Goal: Task Accomplishment & Management: Manage account settings

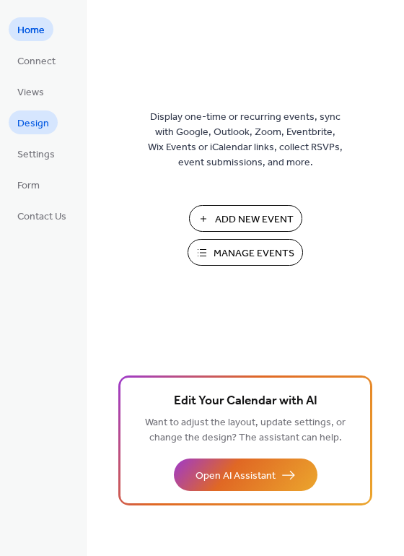
click at [40, 123] on span "Design" at bounding box center [33, 123] width 32 height 15
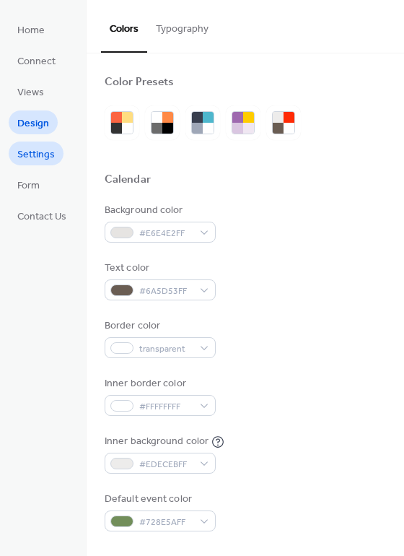
click at [32, 157] on span "Settings" at bounding box center [36, 154] width 38 height 15
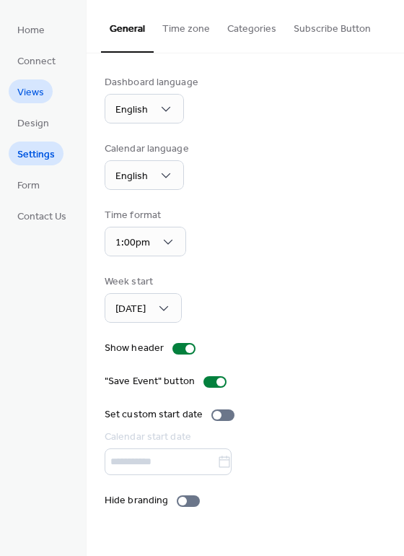
click at [27, 95] on span "Views" at bounding box center [30, 92] width 27 height 15
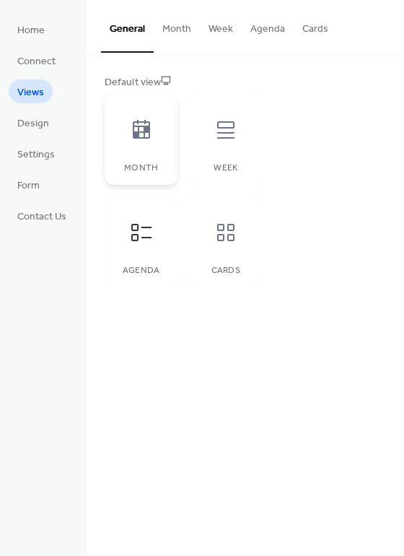
click at [139, 132] on icon at bounding box center [141, 129] width 17 height 19
click at [42, 59] on span "Connect" at bounding box center [36, 61] width 38 height 15
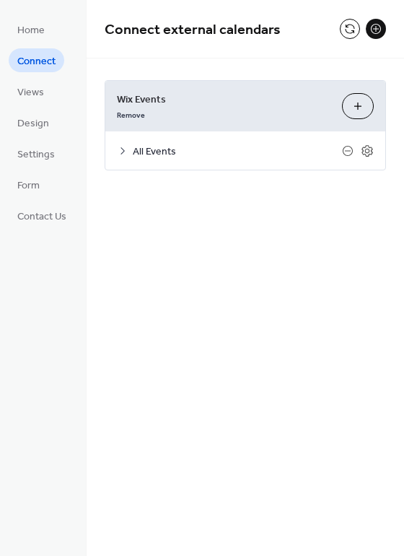
click at [121, 149] on icon at bounding box center [123, 151] width 12 height 12
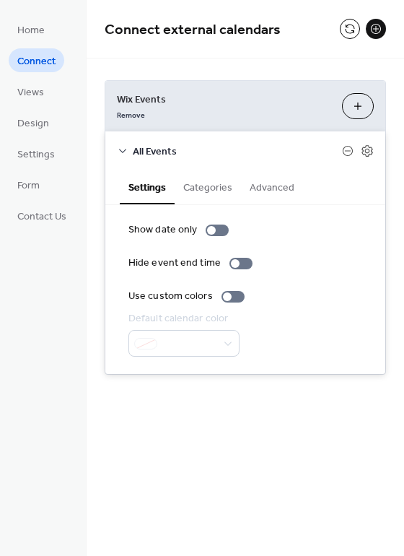
click at [359, 110] on button "Customize" at bounding box center [358, 106] width 32 height 26
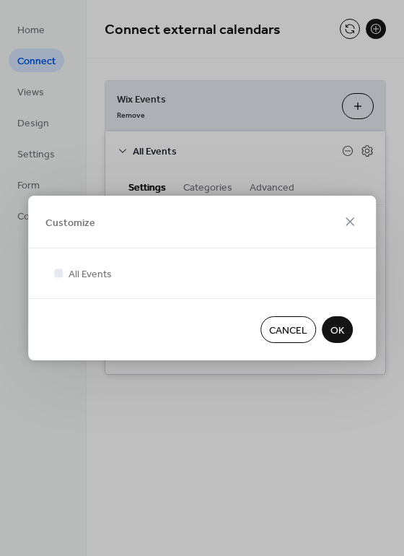
click at [281, 325] on span "Cancel" at bounding box center [288, 330] width 38 height 15
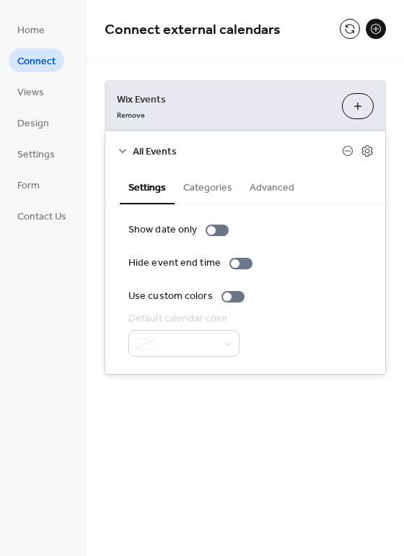
click at [374, 32] on button at bounding box center [376, 29] width 20 height 20
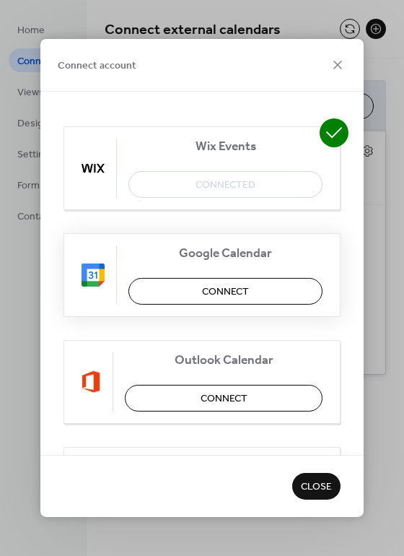
click at [227, 287] on span "Connect" at bounding box center [225, 291] width 47 height 15
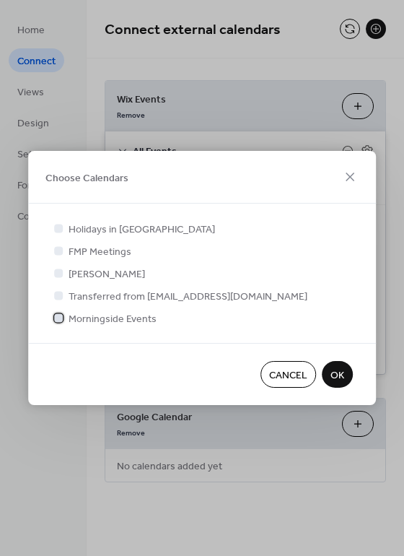
click at [74, 321] on span "Morningside Events" at bounding box center [113, 319] width 88 height 15
click at [339, 374] on span "OK" at bounding box center [338, 375] width 14 height 15
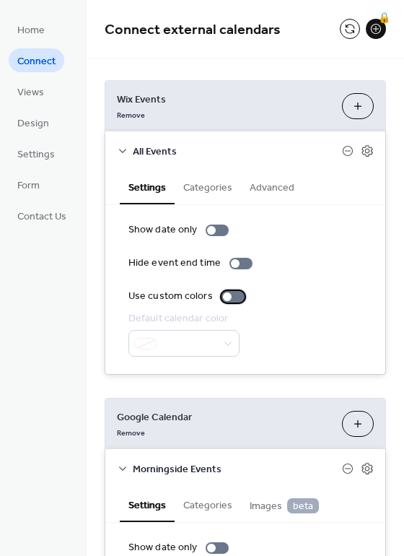
click at [231, 300] on div at bounding box center [233, 297] width 23 height 12
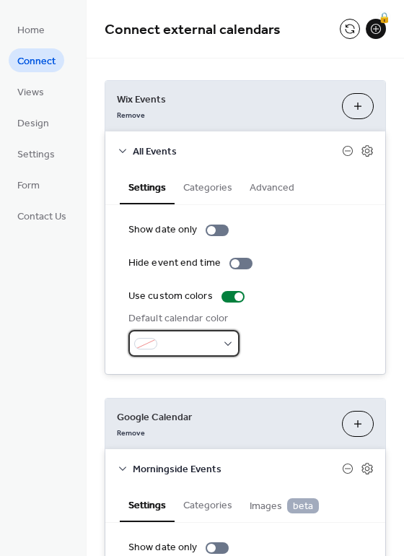
click at [227, 348] on div at bounding box center [184, 343] width 111 height 27
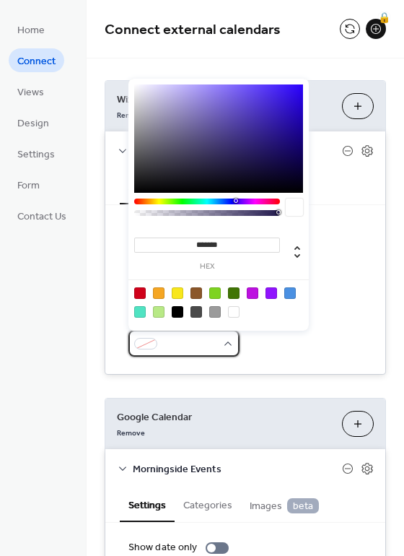
click at [227, 348] on div at bounding box center [184, 343] width 111 height 27
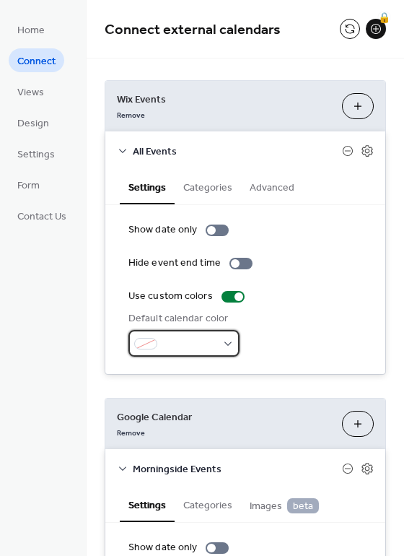
click at [227, 348] on div at bounding box center [184, 343] width 111 height 27
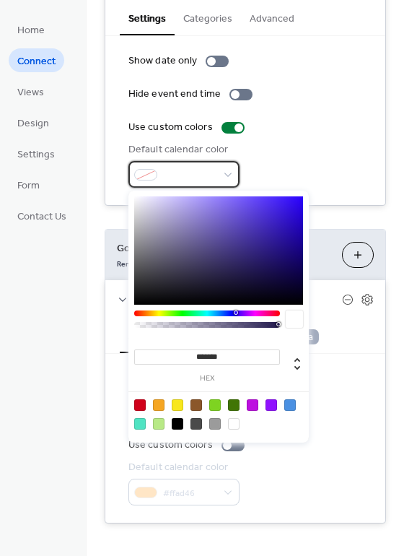
scroll to position [173, 0]
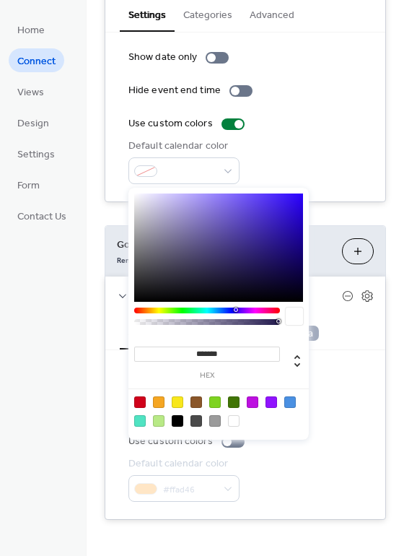
click at [43, 440] on div "Home Connect Views Design Settings Form Contact Us" at bounding box center [43, 278] width 87 height 556
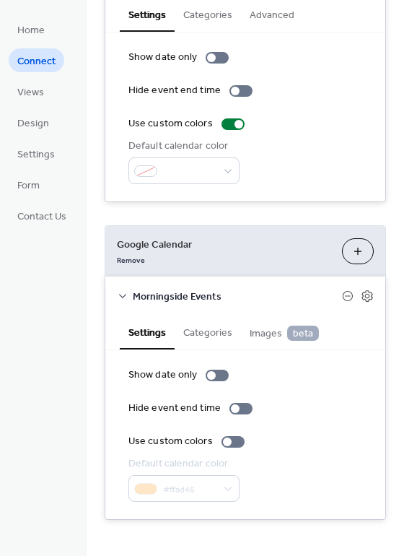
scroll to position [180, 0]
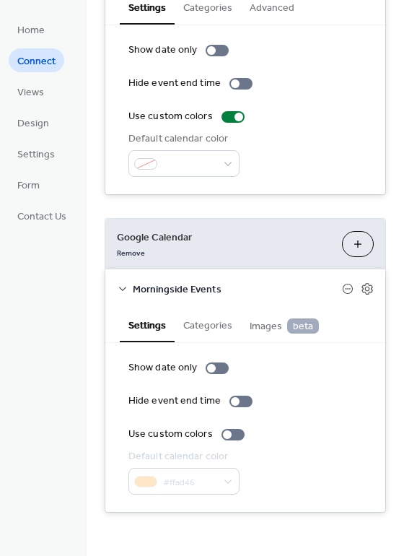
click at [212, 329] on button "Categories" at bounding box center [208, 324] width 66 height 33
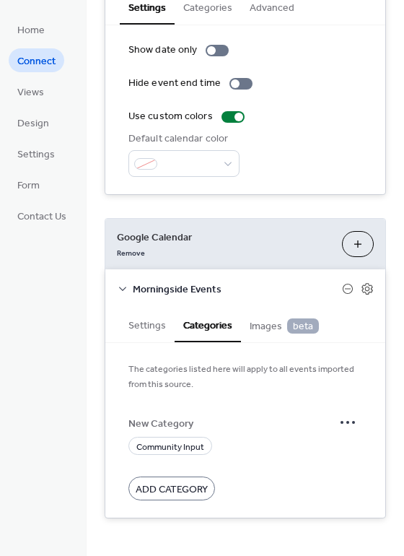
click at [180, 492] on span "Add Category" at bounding box center [172, 489] width 72 height 15
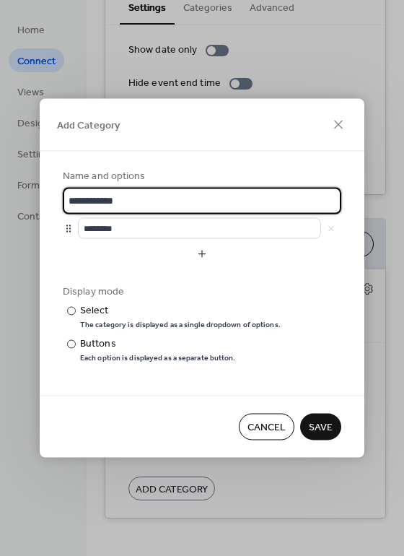
scroll to position [0, 0]
drag, startPoint x: 147, startPoint y: 201, endPoint x: 53, endPoint y: 194, distance: 94.1
click at [53, 194] on div "**********" at bounding box center [202, 274] width 325 height 244
type input "**********"
click at [325, 420] on span "Save" at bounding box center [321, 427] width 24 height 15
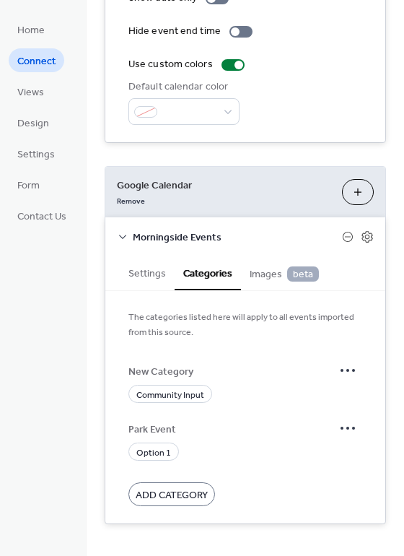
scroll to position [243, 0]
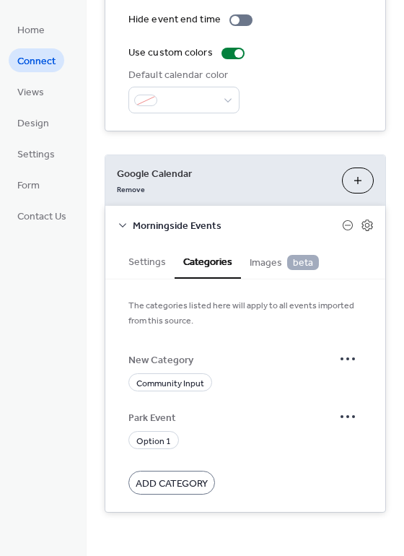
click at [180, 484] on span "Add Category" at bounding box center [172, 484] width 72 height 15
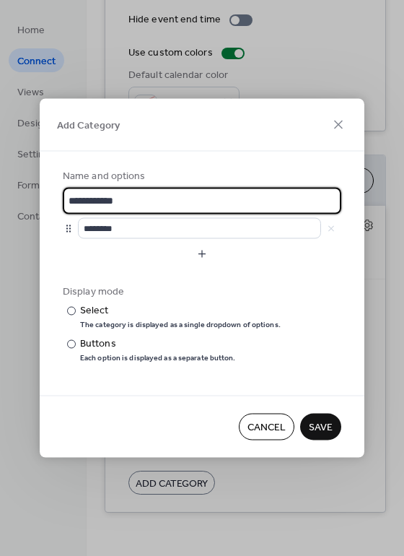
scroll to position [1, 0]
drag, startPoint x: 137, startPoint y: 203, endPoint x: 60, endPoint y: 201, distance: 77.3
click at [60, 201] on div "**********" at bounding box center [202, 274] width 325 height 244
type input "**********"
click at [316, 425] on span "Save" at bounding box center [321, 427] width 24 height 15
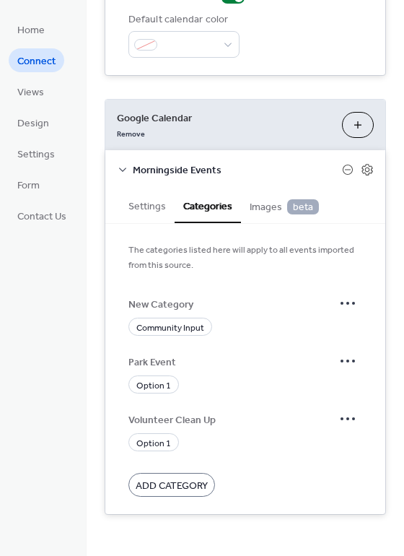
scroll to position [301, 0]
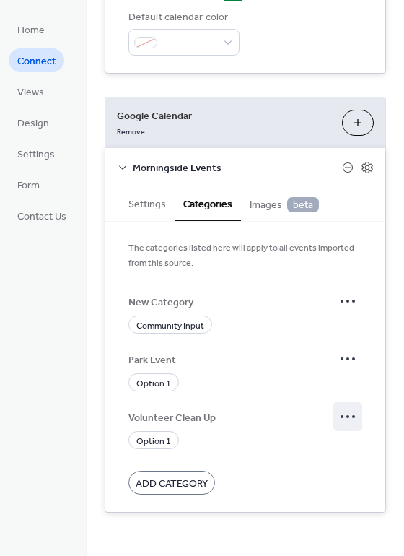
click at [347, 421] on icon at bounding box center [347, 416] width 23 height 23
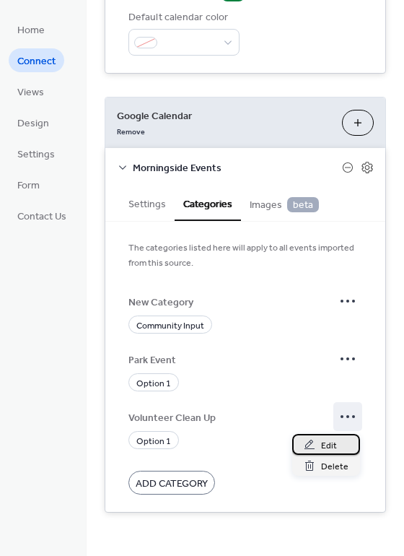
click at [335, 441] on span "Edit" at bounding box center [329, 445] width 16 height 15
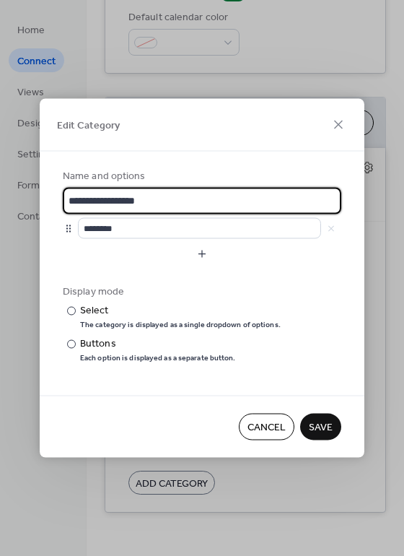
drag, startPoint x: 112, startPoint y: 201, endPoint x: 57, endPoint y: 200, distance: 54.9
click at [57, 200] on div "**********" at bounding box center [202, 274] width 325 height 244
type input "**********"
click at [323, 428] on span "Save" at bounding box center [321, 427] width 24 height 15
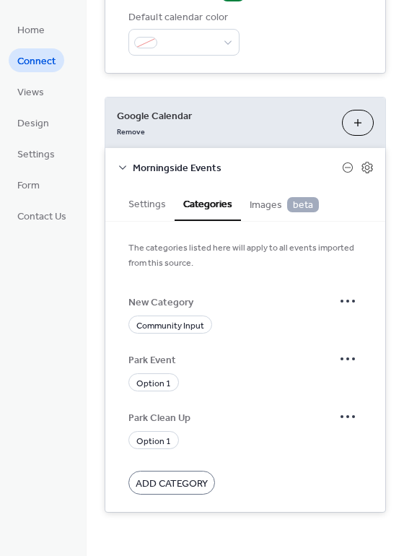
click at [261, 208] on span "Images beta" at bounding box center [284, 205] width 69 height 16
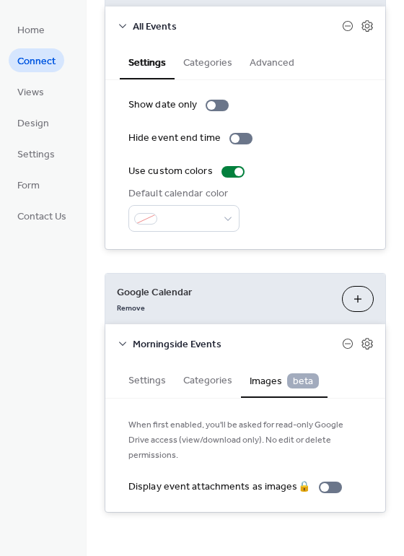
scroll to position [125, 0]
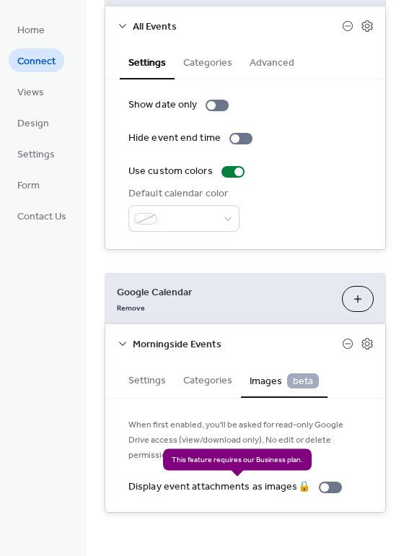
click at [328, 487] on div "Display event attachments as images 🔒" at bounding box center [238, 486] width 219 height 15
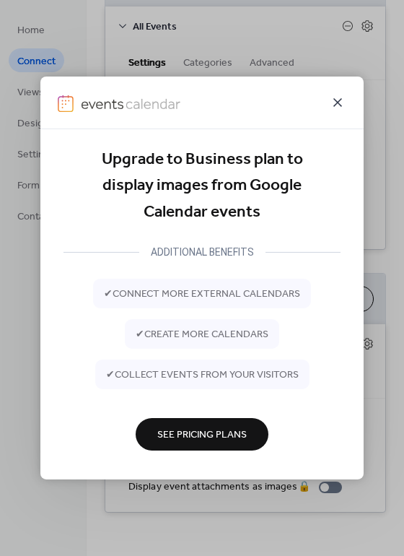
click at [339, 103] on icon at bounding box center [338, 102] width 9 height 9
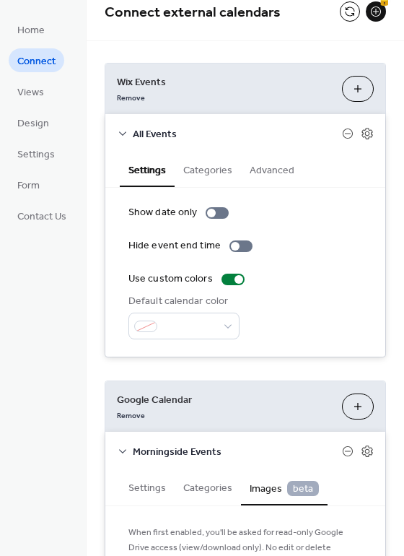
scroll to position [0, 0]
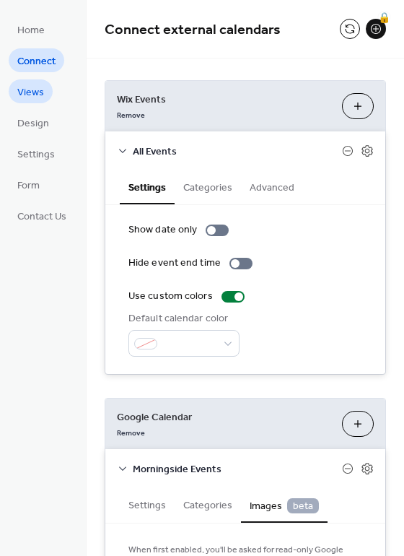
click at [40, 89] on span "Views" at bounding box center [30, 92] width 27 height 15
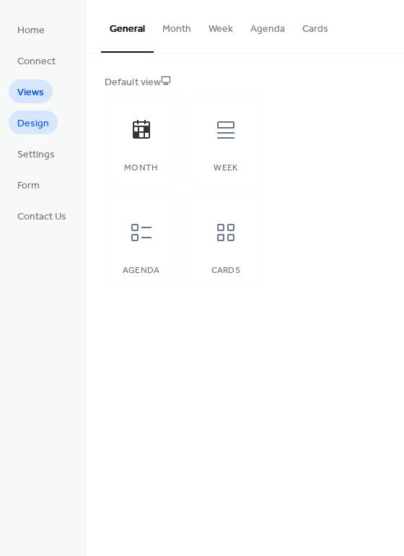
click at [27, 126] on span "Design" at bounding box center [33, 123] width 32 height 15
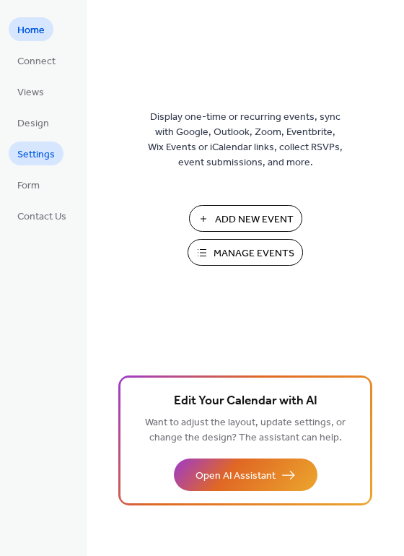
click at [30, 153] on span "Settings" at bounding box center [36, 154] width 38 height 15
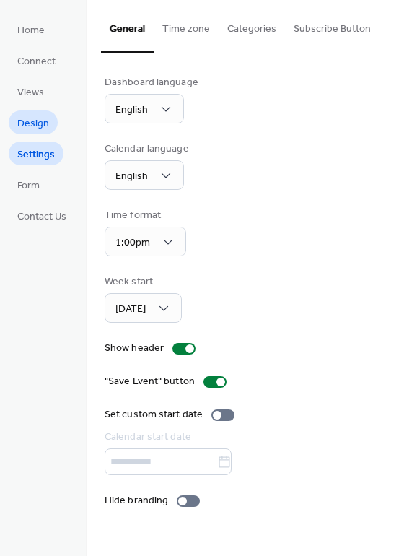
click at [24, 128] on span "Design" at bounding box center [33, 123] width 32 height 15
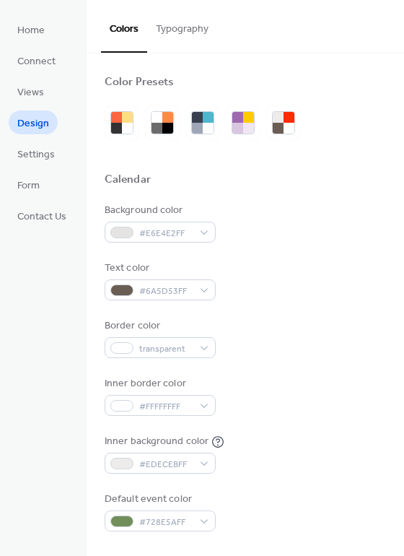
click at [188, 30] on button "Typography" at bounding box center [182, 25] width 70 height 51
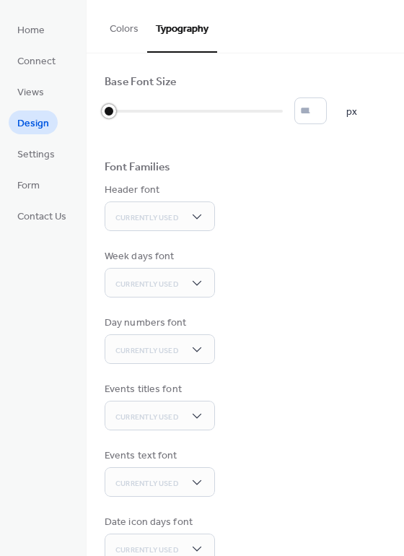
click at [205, 121] on div at bounding box center [194, 111] width 178 height 23
type input "**"
click at [43, 152] on span "Settings" at bounding box center [36, 154] width 38 height 15
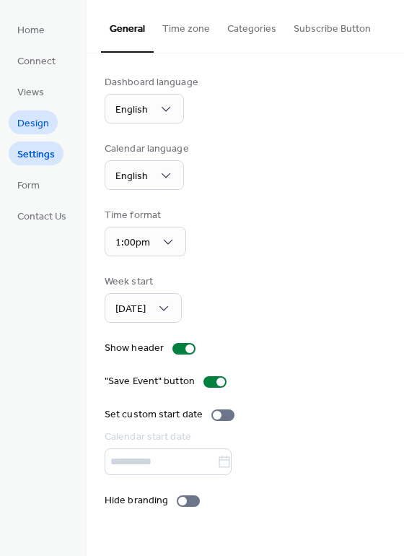
click at [34, 128] on span "Design" at bounding box center [33, 123] width 32 height 15
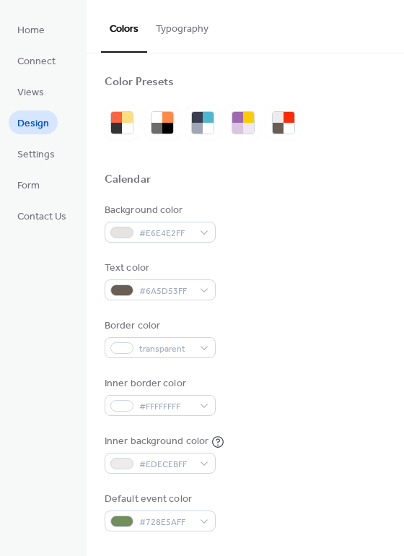
click at [178, 24] on button "Typography" at bounding box center [182, 25] width 70 height 51
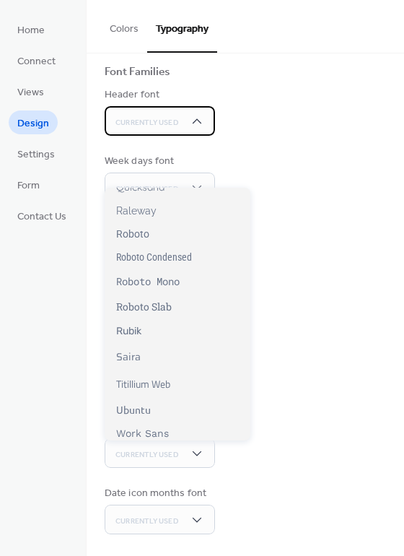
scroll to position [1092, 0]
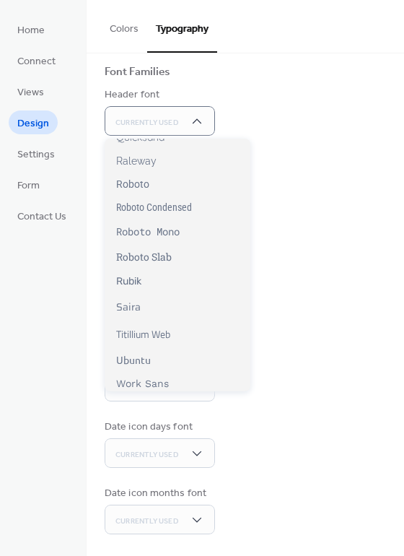
click at [331, 417] on div "Base Font Size ** px Font Families Header font Currently Used Week days font Cu…" at bounding box center [246, 257] width 282 height 555
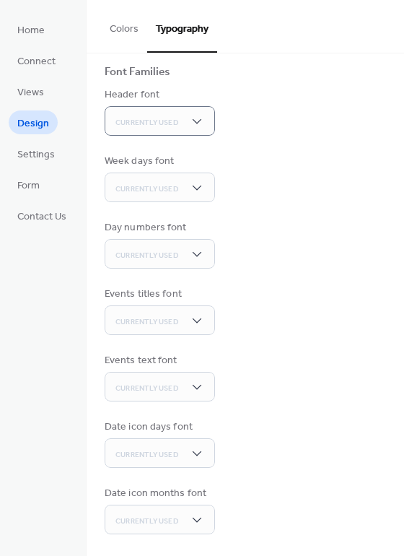
scroll to position [0, 0]
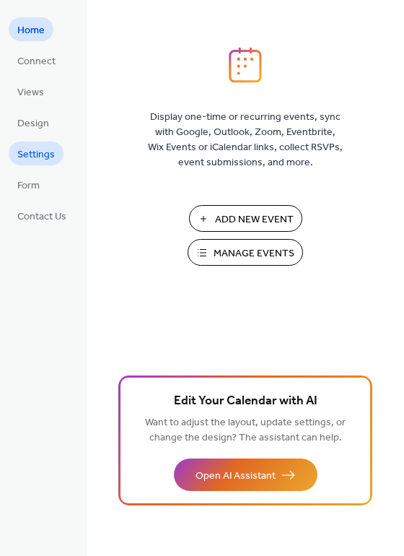
click at [41, 158] on span "Settings" at bounding box center [36, 154] width 38 height 15
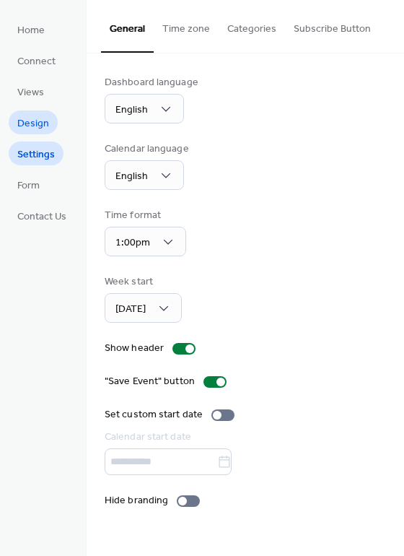
click at [32, 123] on span "Design" at bounding box center [33, 123] width 32 height 15
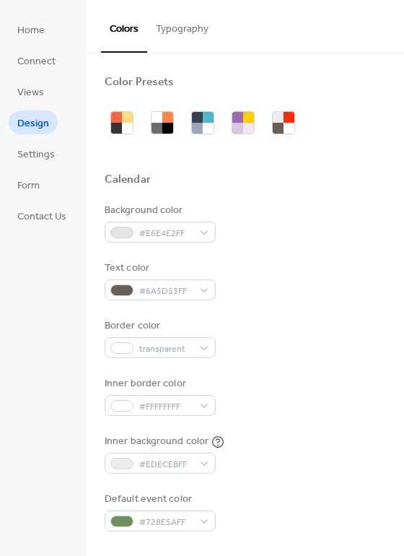
click at [189, 28] on button "Typography" at bounding box center [182, 25] width 70 height 51
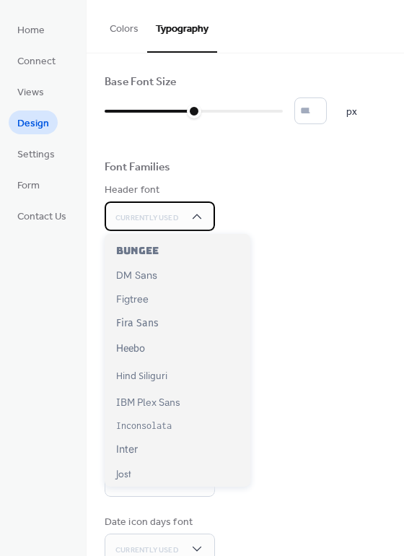
scroll to position [194, 0]
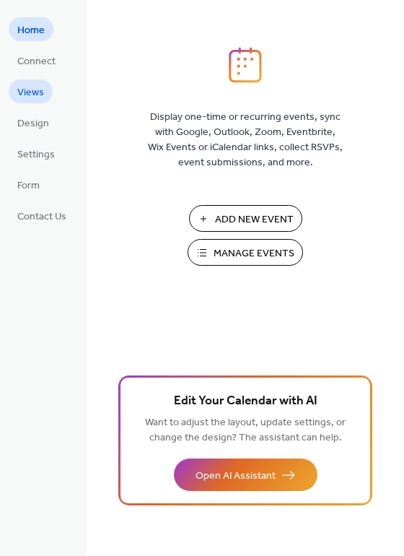
click at [36, 88] on span "Views" at bounding box center [30, 92] width 27 height 15
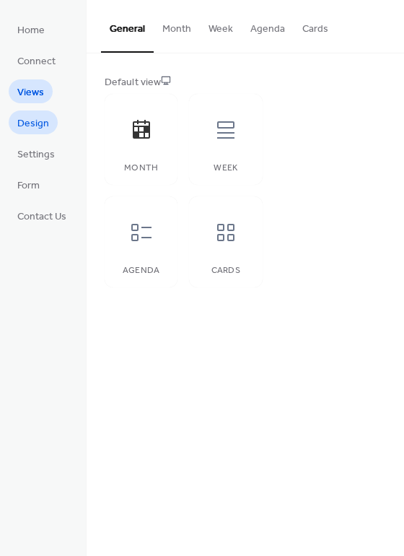
click at [35, 119] on span "Design" at bounding box center [33, 123] width 32 height 15
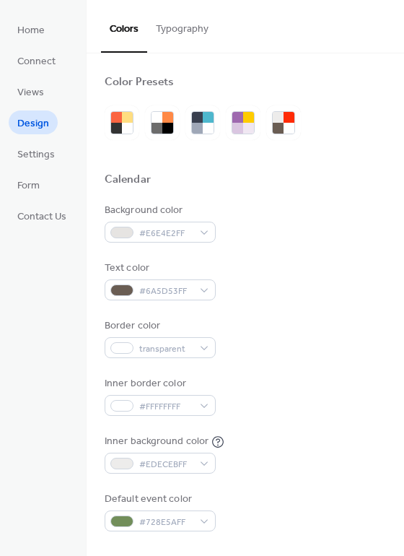
click at [32, 157] on span "Settings" at bounding box center [36, 154] width 38 height 15
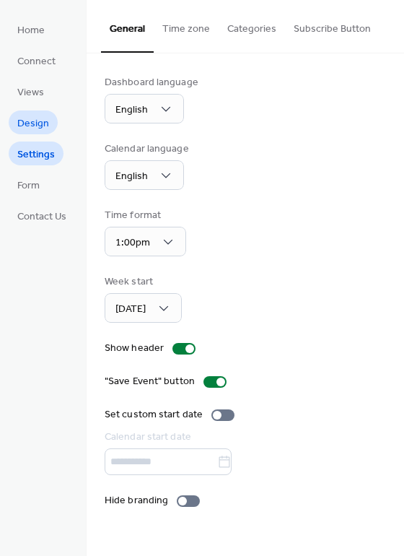
click at [35, 126] on span "Design" at bounding box center [33, 123] width 32 height 15
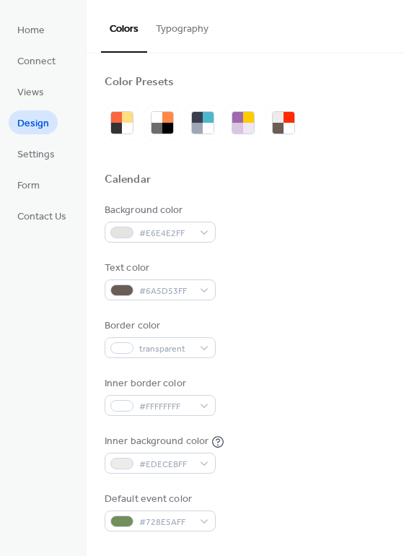
click at [183, 24] on button "Typography" at bounding box center [182, 25] width 70 height 51
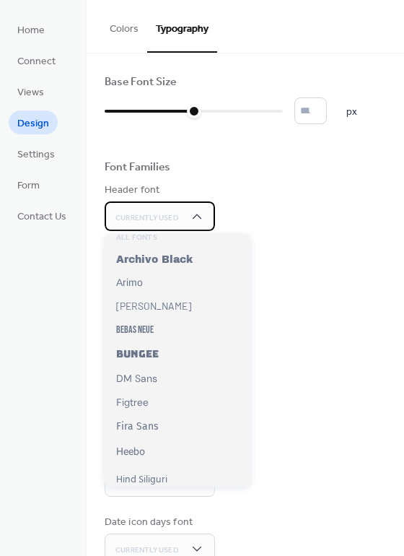
scroll to position [90, 0]
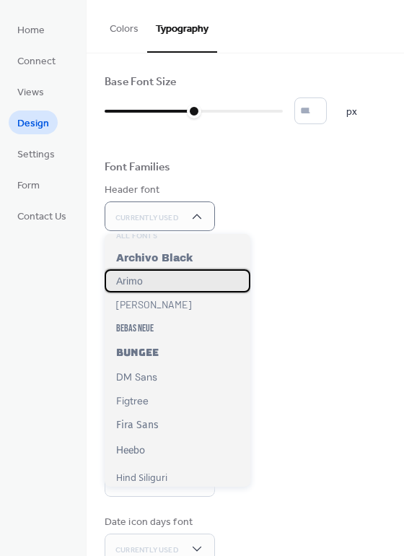
click at [139, 281] on span "Arimo" at bounding box center [129, 281] width 27 height 12
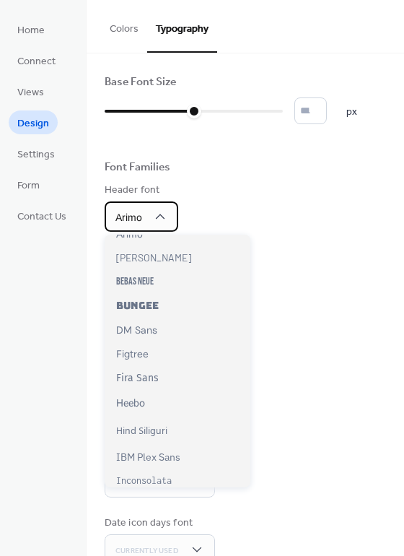
scroll to position [185, 0]
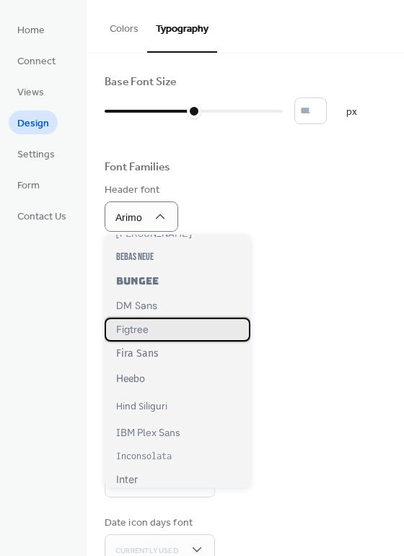
click at [164, 325] on div "Figtree" at bounding box center [178, 330] width 146 height 24
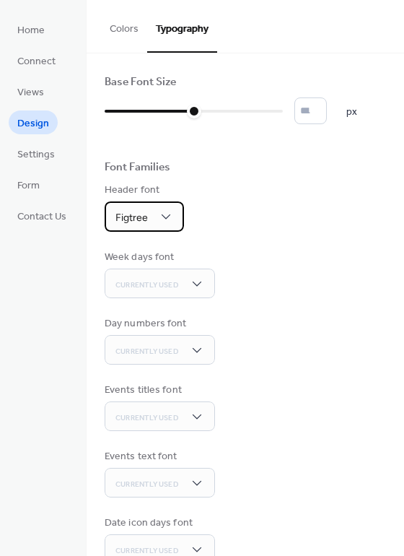
click at [173, 218] on div "Figtree" at bounding box center [144, 216] width 79 height 30
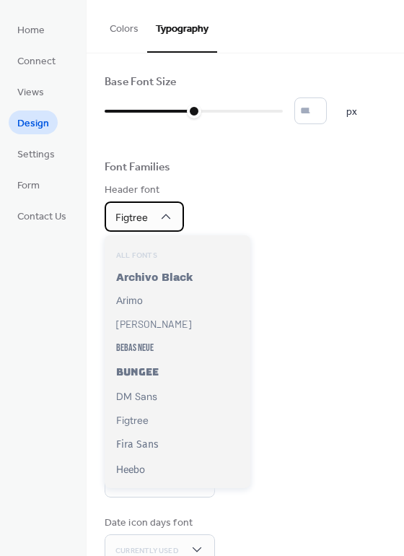
scroll to position [129, 0]
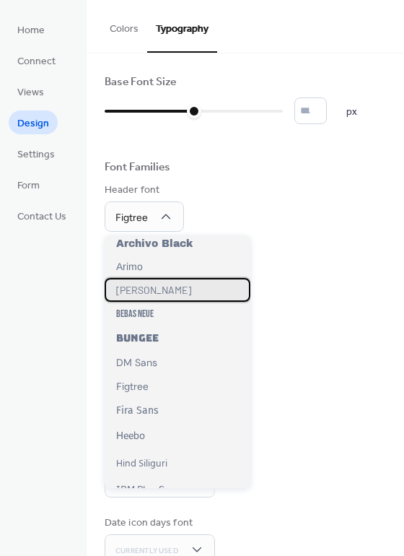
click at [140, 286] on span "[PERSON_NAME]" at bounding box center [153, 290] width 75 height 12
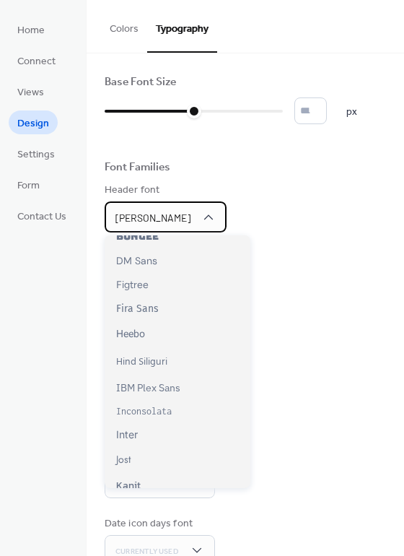
scroll to position [235, 0]
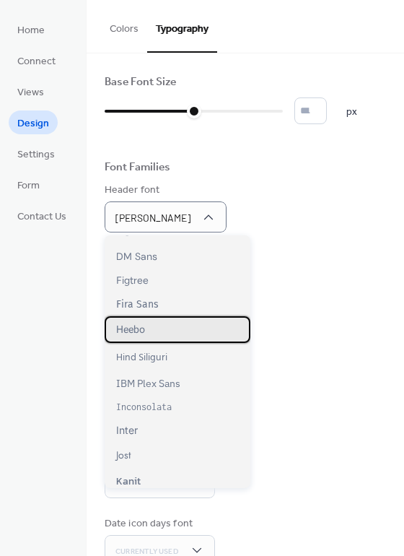
click at [144, 324] on span "Heebo" at bounding box center [130, 329] width 29 height 15
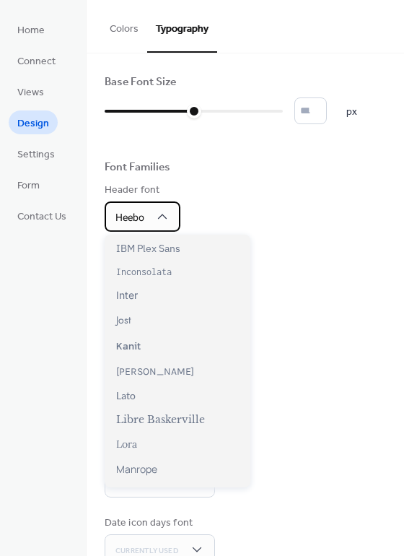
scroll to position [376, 0]
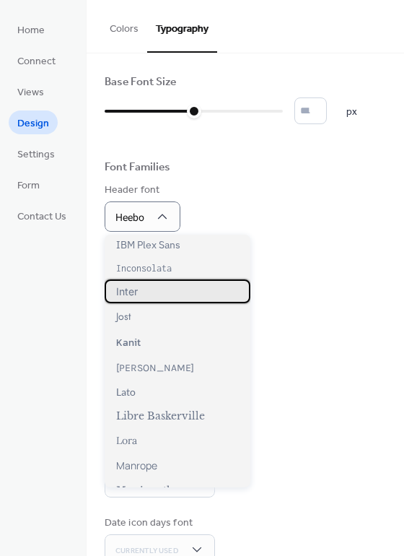
click at [142, 294] on div "Inter" at bounding box center [178, 291] width 146 height 24
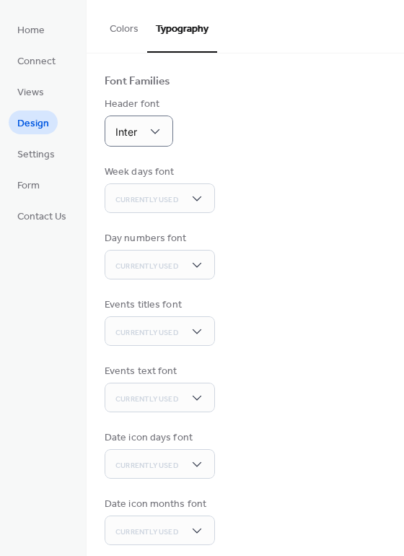
scroll to position [87, 0]
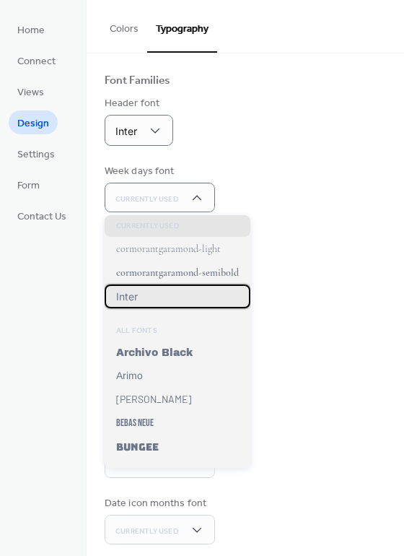
click at [140, 297] on div "Inter" at bounding box center [178, 296] width 146 height 24
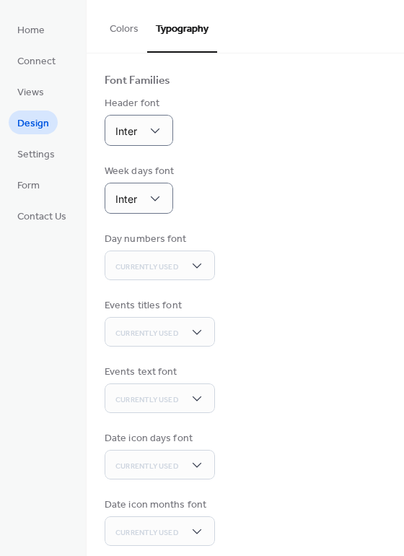
scroll to position [97, 0]
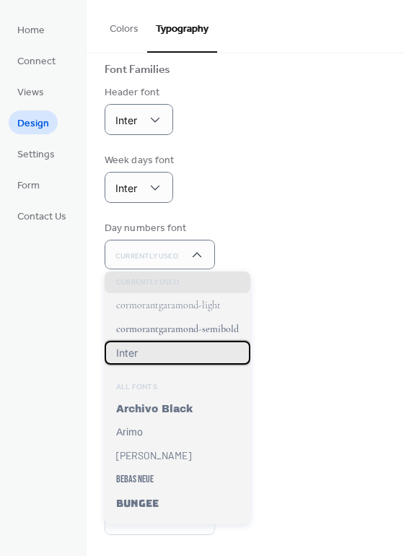
click at [138, 350] on div "Inter" at bounding box center [178, 353] width 146 height 24
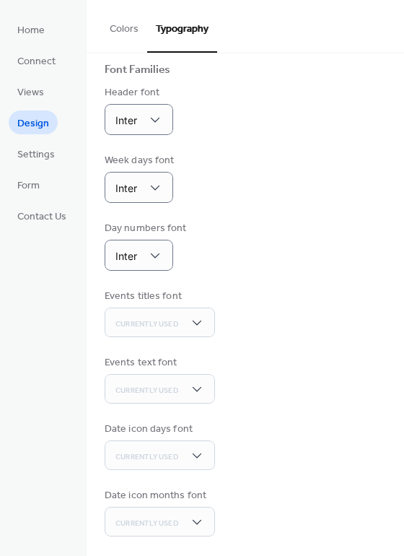
scroll to position [98, 0]
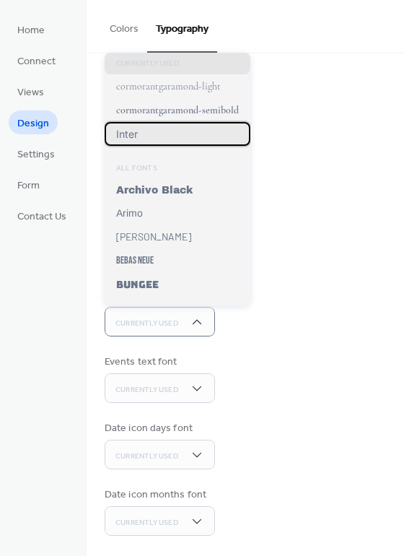
click at [135, 134] on span "Inter" at bounding box center [127, 134] width 22 height 12
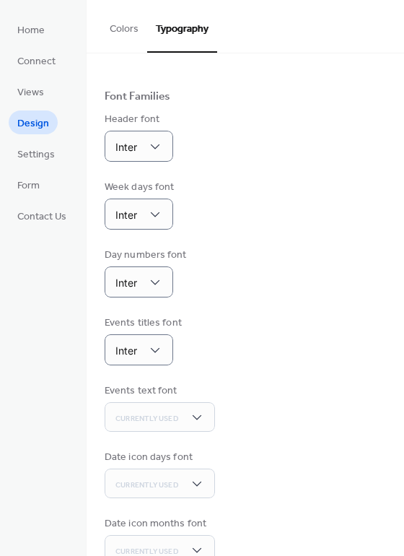
scroll to position [100, 0]
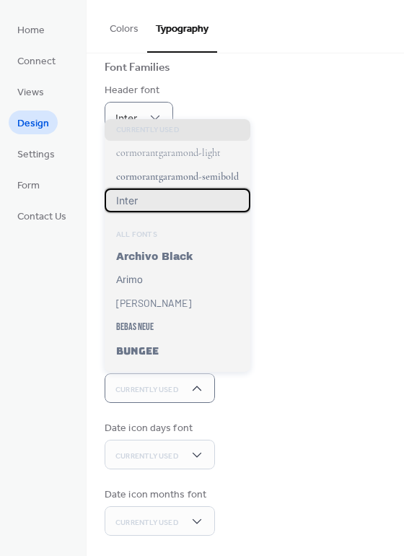
click at [145, 201] on div "Inter" at bounding box center [178, 200] width 146 height 24
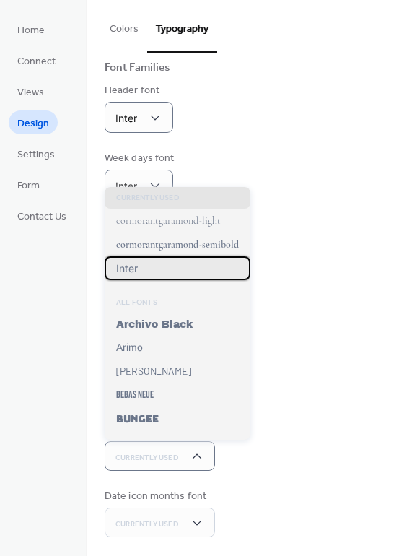
click at [156, 270] on div "Inter" at bounding box center [178, 268] width 146 height 24
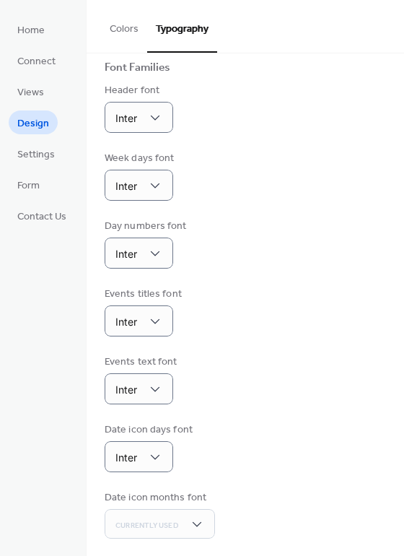
scroll to position [102, 0]
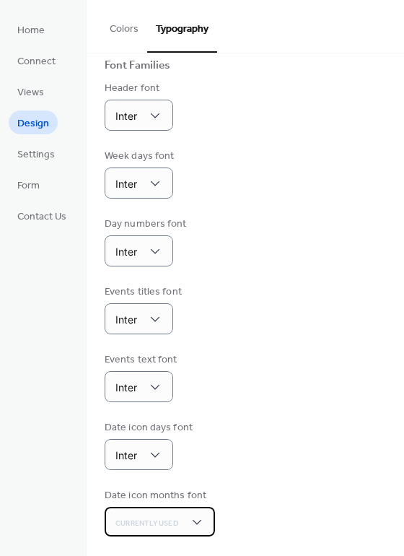
click at [207, 522] on div "Currently Used" at bounding box center [160, 522] width 110 height 30
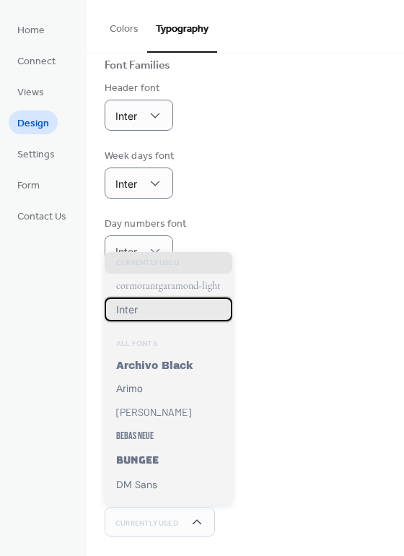
click at [145, 310] on div "Inter" at bounding box center [169, 309] width 128 height 24
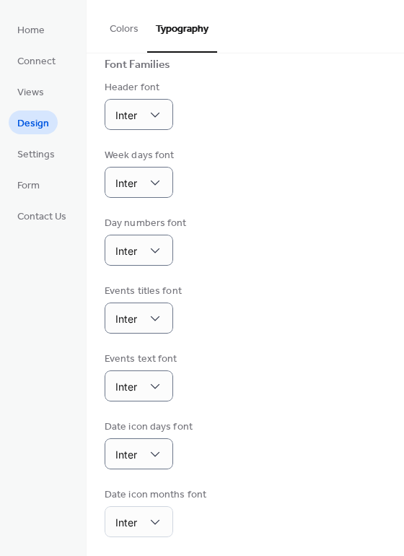
scroll to position [0, 0]
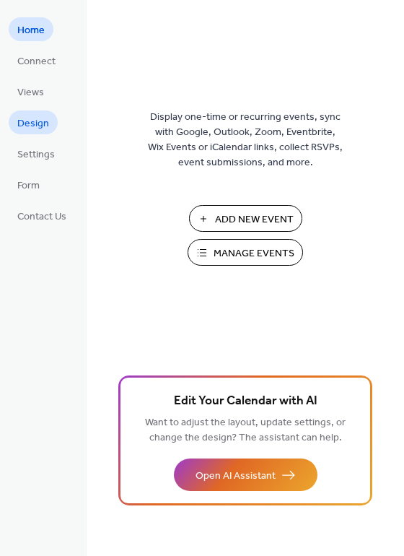
click at [37, 125] on span "Design" at bounding box center [33, 123] width 32 height 15
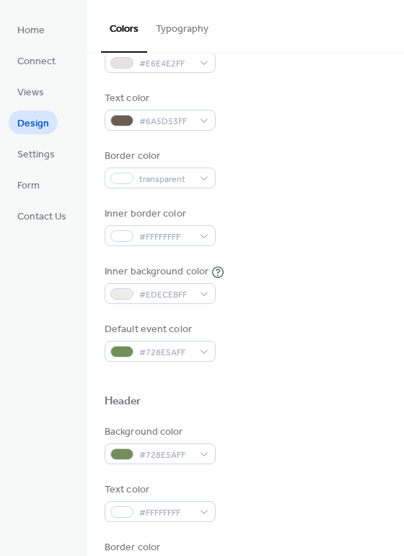
scroll to position [171, 0]
click at [188, 31] on button "Typography" at bounding box center [182, 25] width 70 height 51
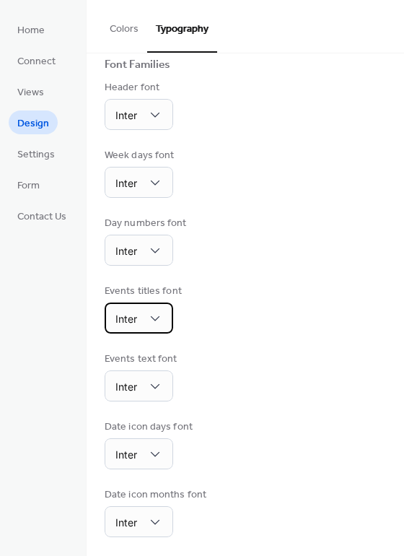
click at [124, 321] on span "Inter" at bounding box center [127, 319] width 22 height 12
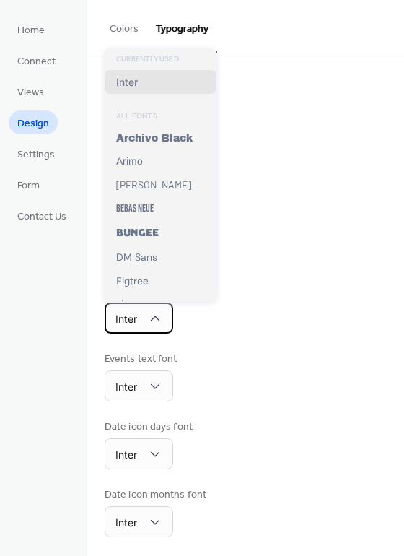
click at [129, 315] on span "Inter" at bounding box center [127, 319] width 22 height 12
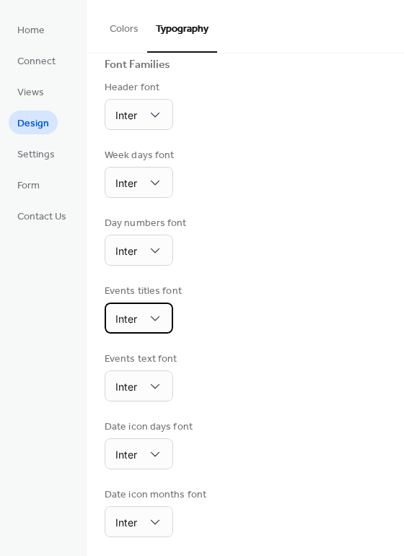
click at [154, 323] on icon at bounding box center [155, 318] width 14 height 14
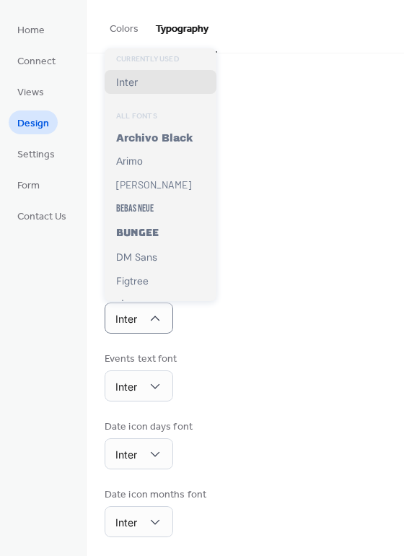
click at [251, 334] on div "Base Font Size ** px Font Families Header font Inter Week days font Inter Day n…" at bounding box center [246, 255] width 282 height 565
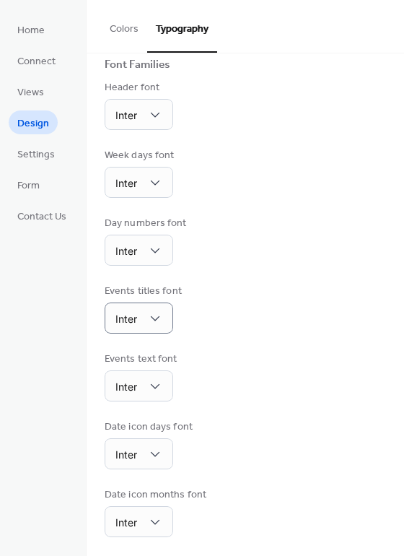
scroll to position [0, 0]
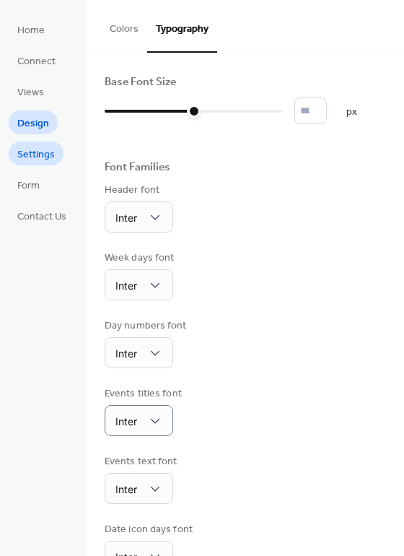
click at [33, 160] on span "Settings" at bounding box center [36, 154] width 38 height 15
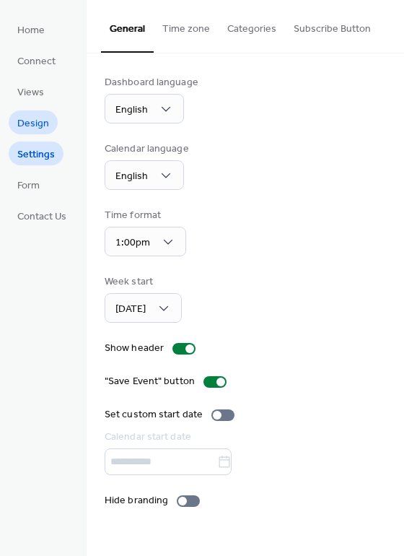
click at [31, 129] on span "Design" at bounding box center [33, 123] width 32 height 15
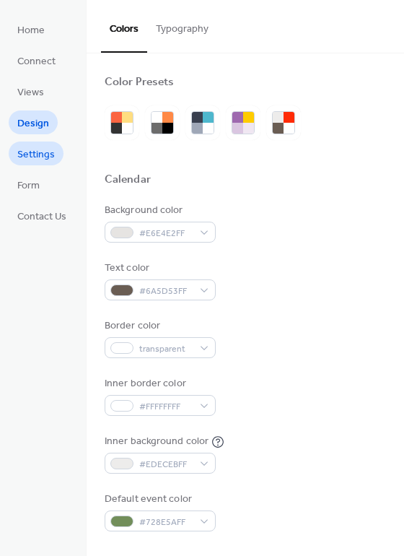
click at [37, 152] on span "Settings" at bounding box center [36, 154] width 38 height 15
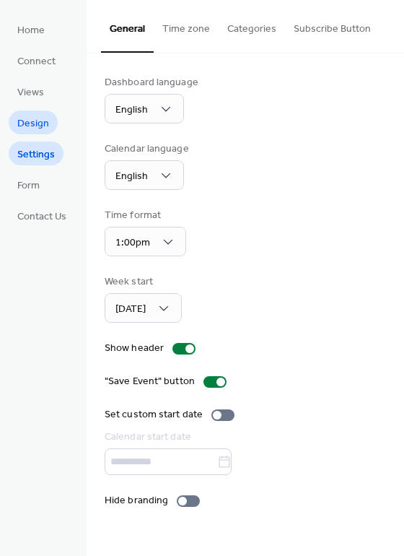
click at [30, 117] on span "Design" at bounding box center [33, 123] width 32 height 15
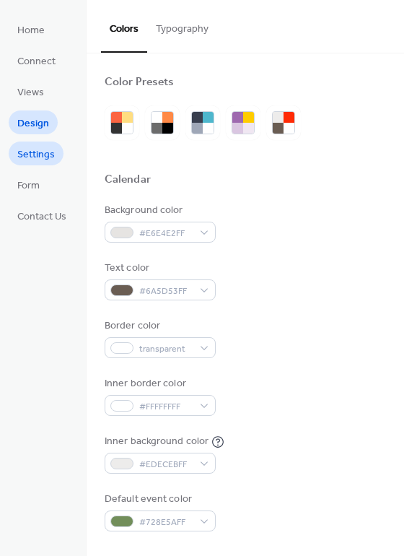
click at [43, 156] on span "Settings" at bounding box center [36, 154] width 38 height 15
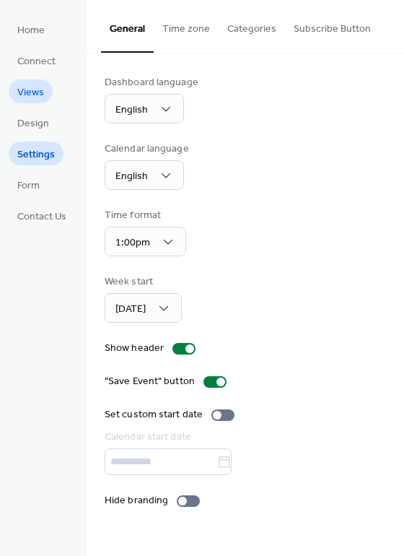
click at [32, 96] on span "Views" at bounding box center [30, 92] width 27 height 15
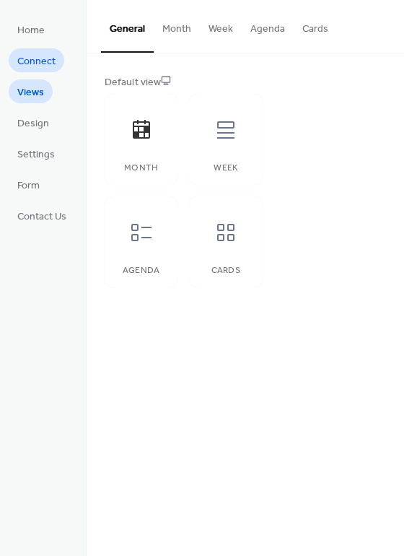
click at [32, 58] on span "Connect" at bounding box center [36, 61] width 38 height 15
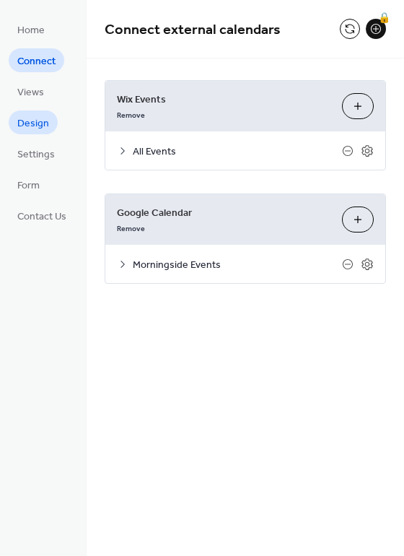
click at [38, 116] on span "Design" at bounding box center [33, 123] width 32 height 15
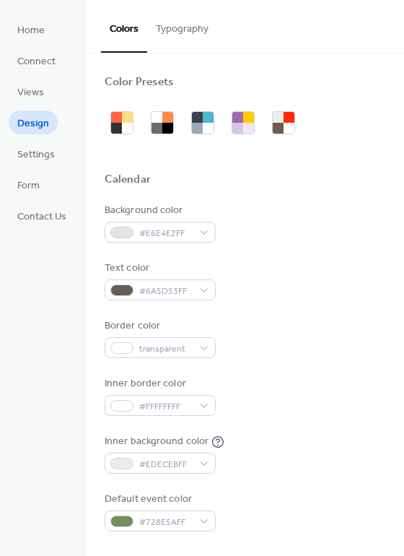
click at [188, 34] on button "Typography" at bounding box center [182, 25] width 70 height 51
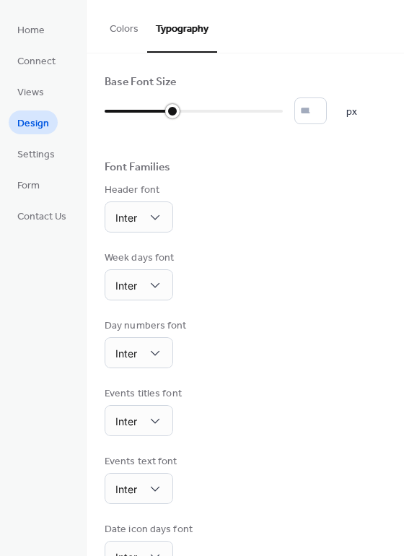
type input "**"
drag, startPoint x: 194, startPoint y: 110, endPoint x: 152, endPoint y: 116, distance: 41.5
click at [152, 116] on div at bounding box center [151, 111] width 14 height 14
